Goal: Information Seeking & Learning: Learn about a topic

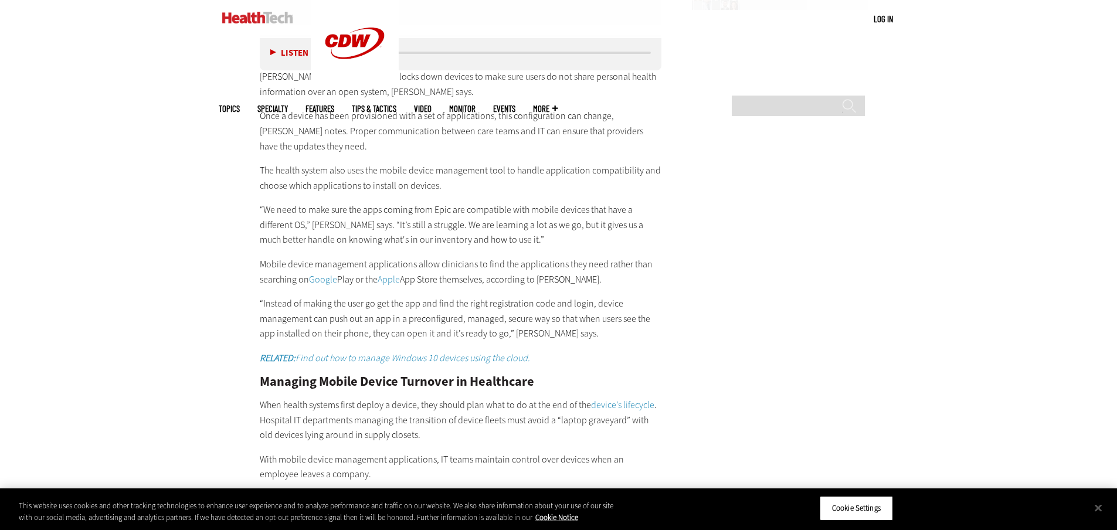
scroll to position [2053, 0]
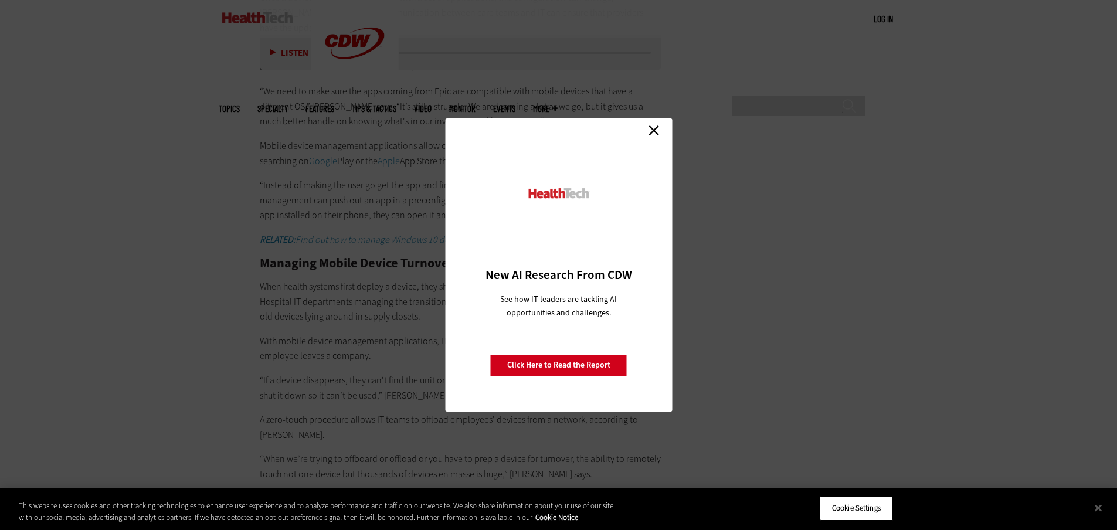
click at [655, 133] on link "Close" at bounding box center [654, 130] width 18 height 18
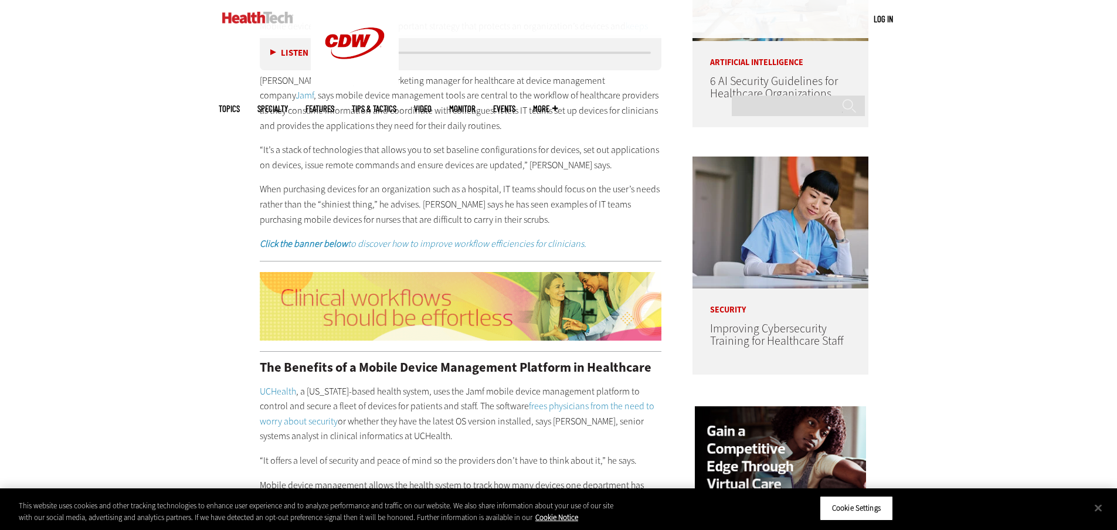
scroll to position [938, 0]
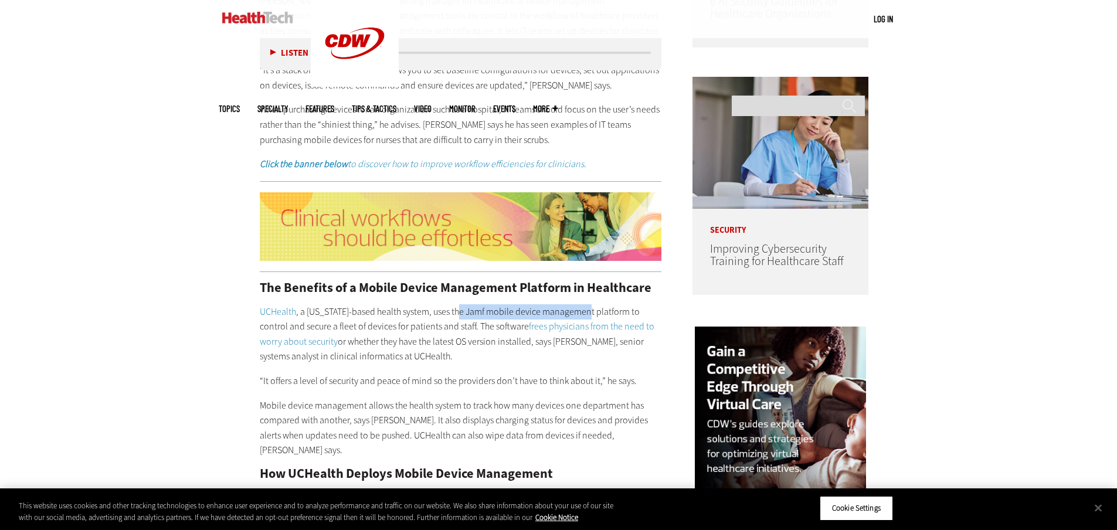
drag, startPoint x: 460, startPoint y: 311, endPoint x: 588, endPoint y: 313, distance: 127.9
click at [588, 313] on p "UCHealth , a Colorado-based health system, uses the Jamf mobile device manageme…" at bounding box center [461, 334] width 402 height 60
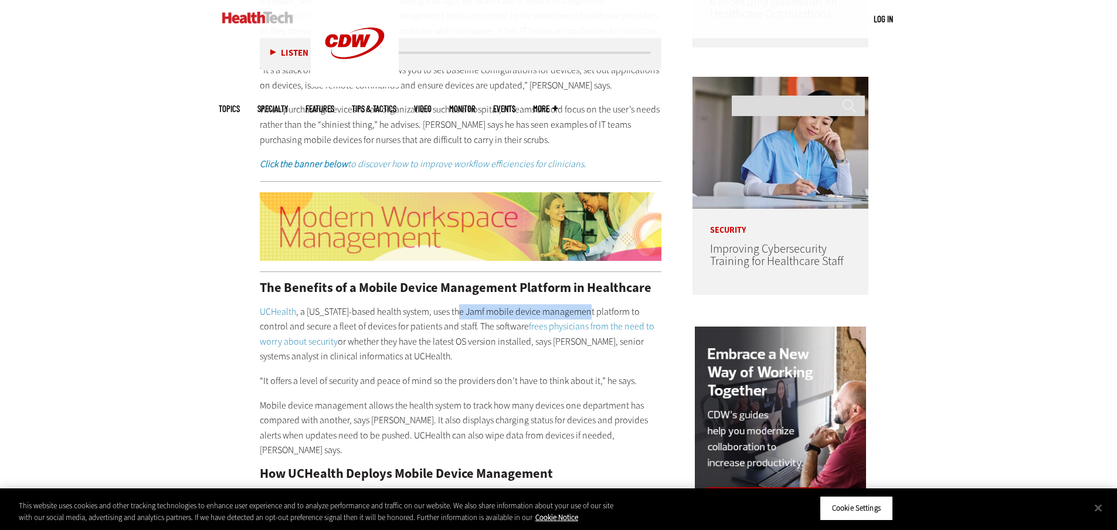
copy p "Jamf mobile device management"
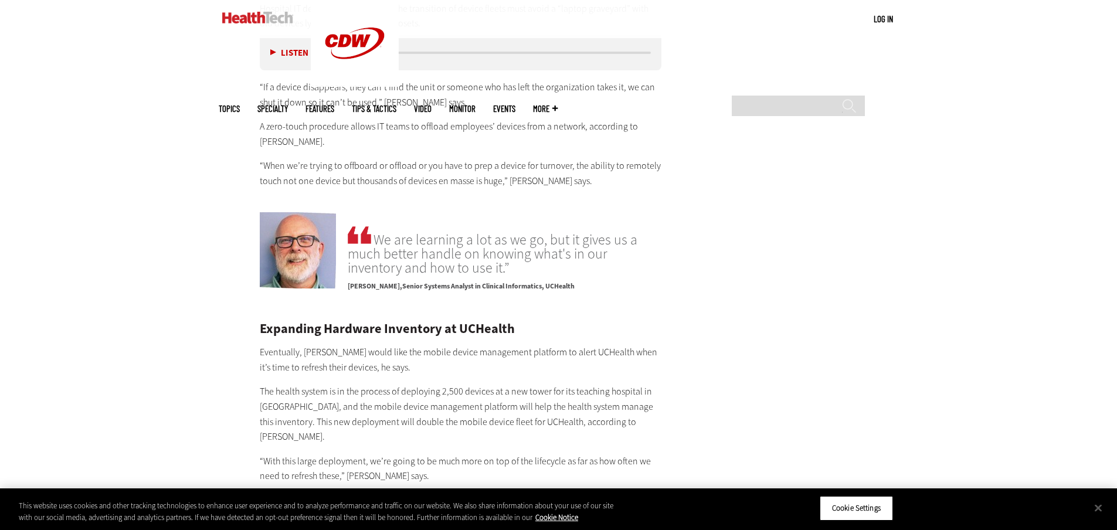
scroll to position [2405, 0]
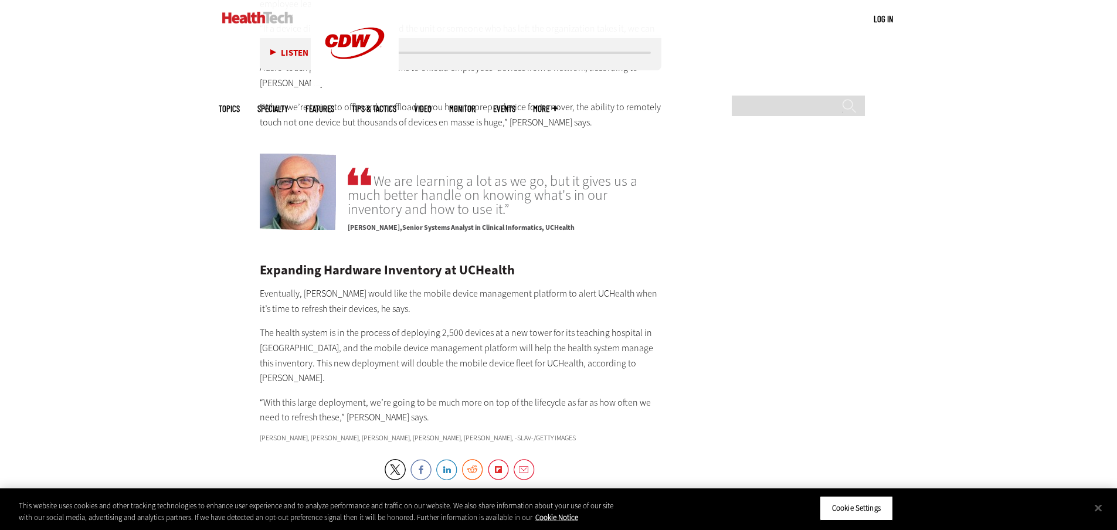
click at [385, 326] on p "The health system is in the process of deploying 2,500 devices at a new tower f…" at bounding box center [461, 356] width 402 height 60
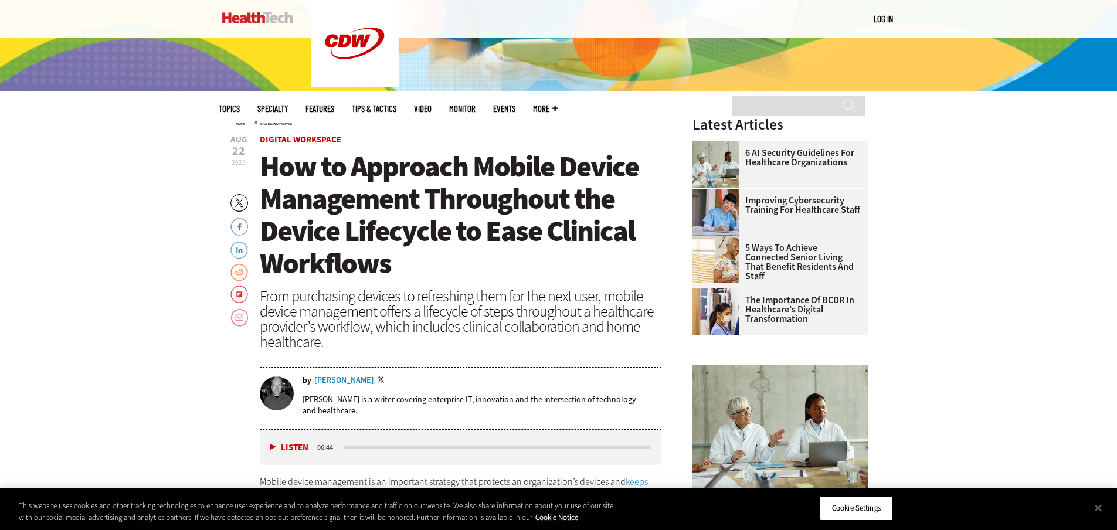
scroll to position [411, 0]
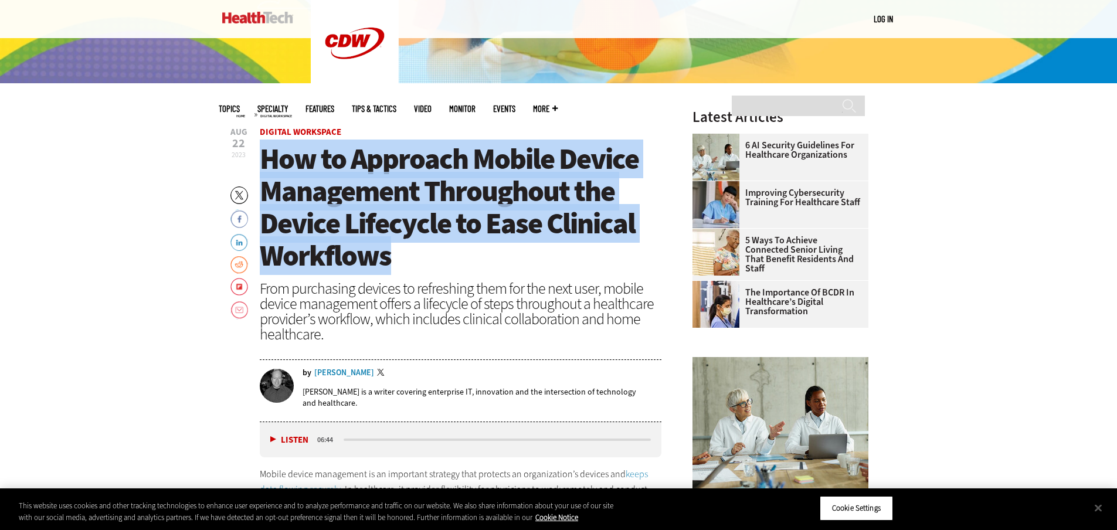
drag, startPoint x: 257, startPoint y: 155, endPoint x: 414, endPoint y: 260, distance: 188.2
copy span "How to Approach Mobile Device Management Throughout the Device Lifecycle to Eas…"
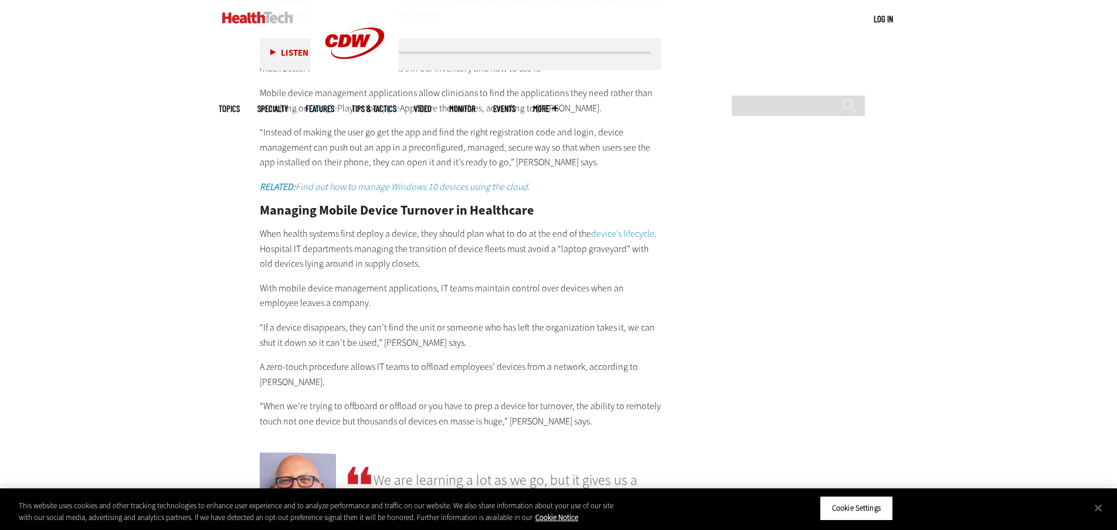
scroll to position [2111, 0]
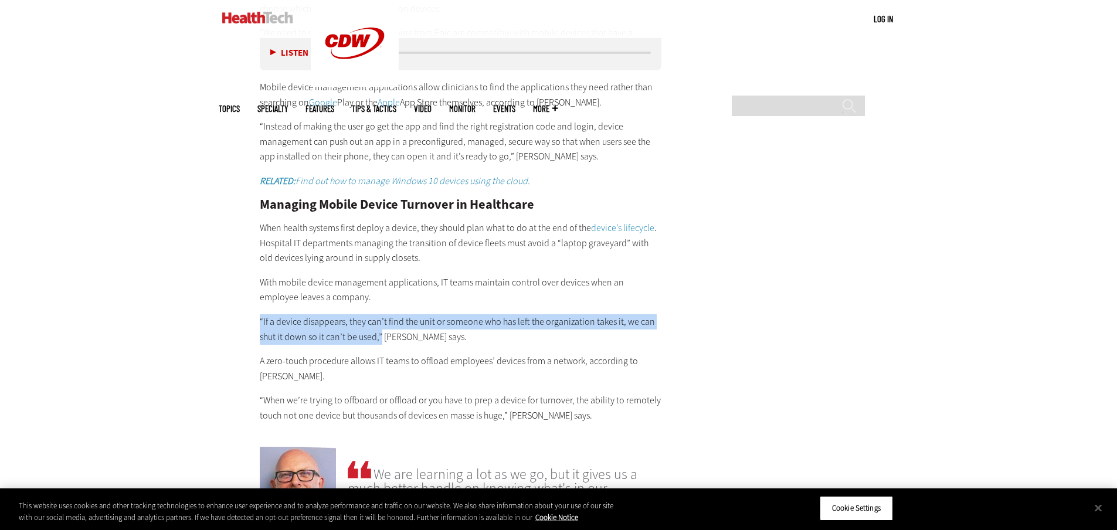
drag, startPoint x: 256, startPoint y: 293, endPoint x: 381, endPoint y: 308, distance: 125.2
copy p "“If a device disappears, they can’t find the unit or someone who has left the o…"
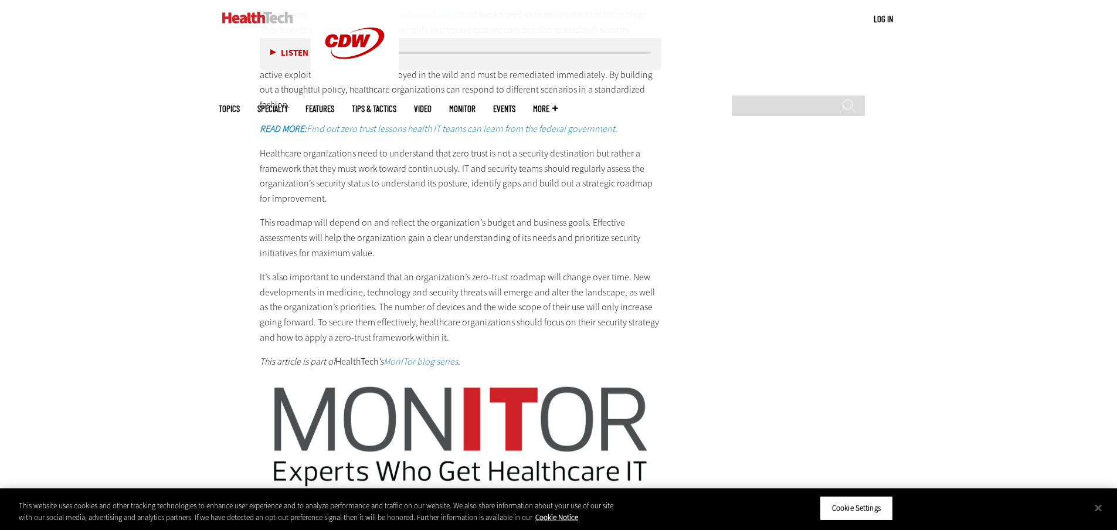
scroll to position [2287, 0]
